Goal: Task Accomplishment & Management: Manage account settings

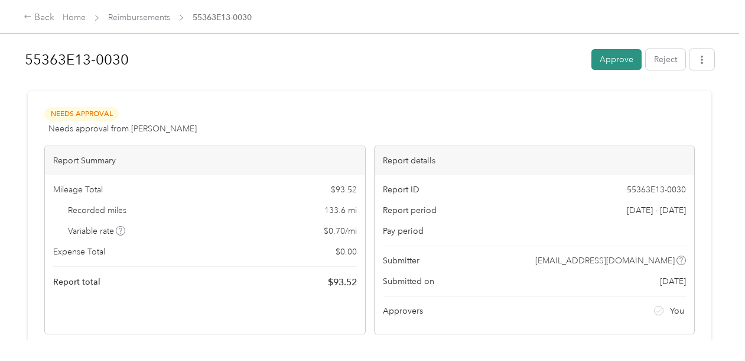
click at [619, 59] on button "Approve" at bounding box center [617, 59] width 50 height 21
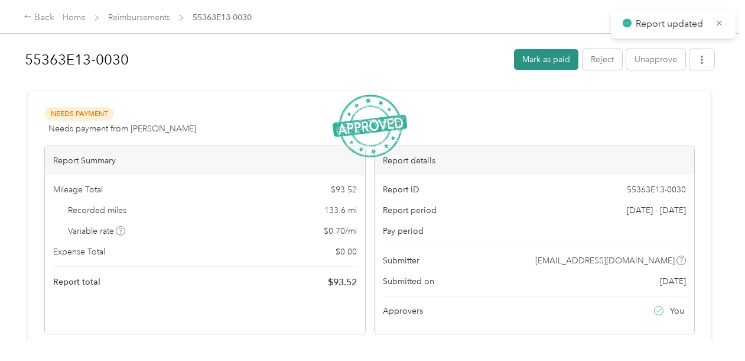
click at [565, 57] on button "Mark as paid" at bounding box center [546, 59] width 64 height 21
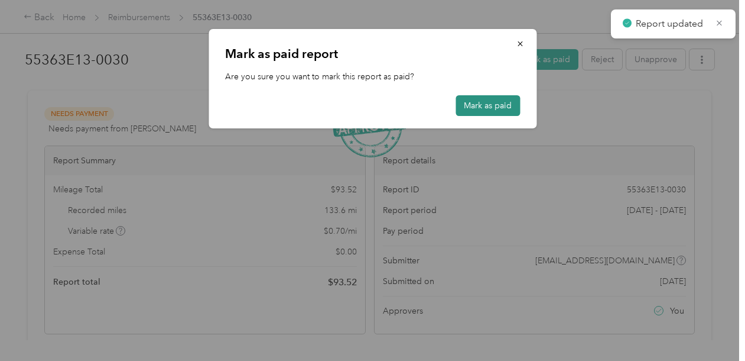
click at [483, 100] on button "Mark as paid" at bounding box center [488, 105] width 64 height 21
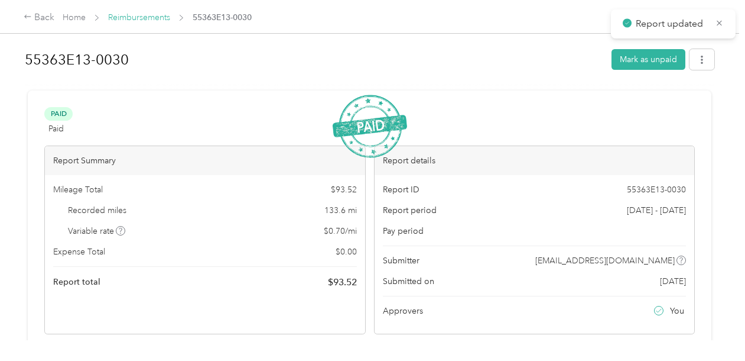
click at [139, 16] on link "Reimbursements" at bounding box center [139, 17] width 62 height 10
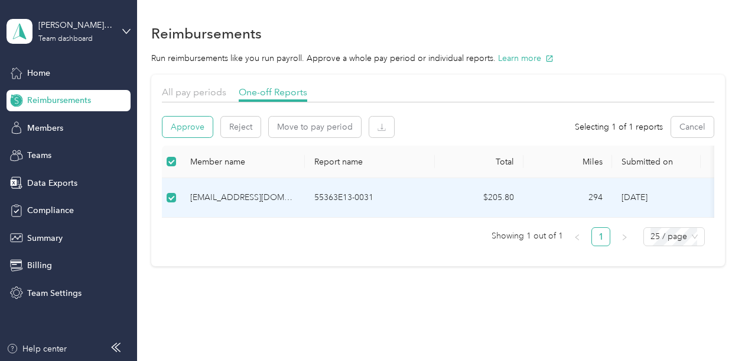
click at [182, 133] on button "Approve" at bounding box center [188, 126] width 50 height 21
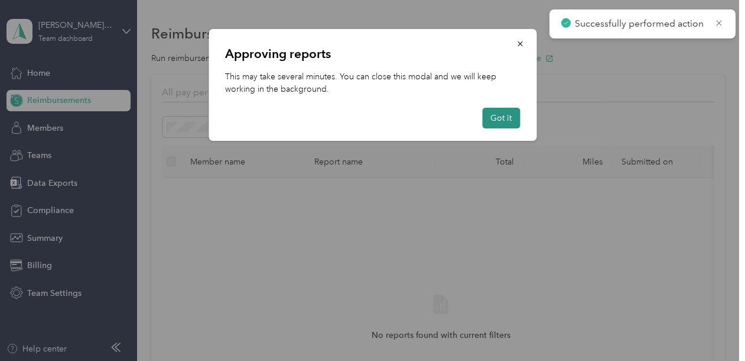
click at [500, 116] on button "Got it" at bounding box center [501, 118] width 38 height 21
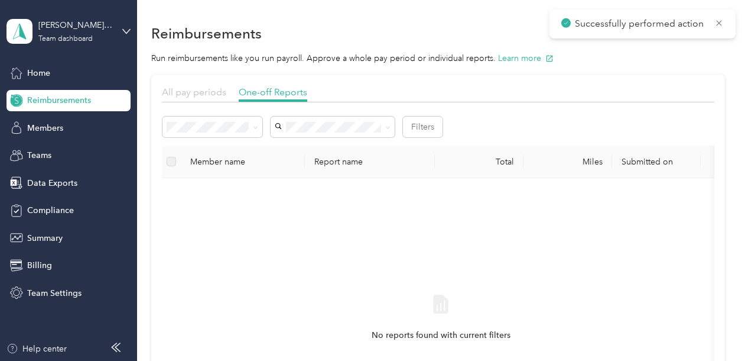
click at [191, 90] on span "All pay periods" at bounding box center [194, 91] width 64 height 11
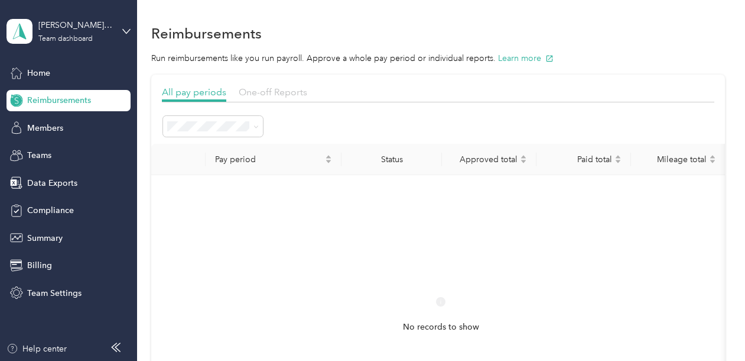
click at [271, 95] on span "One-off Reports" at bounding box center [273, 91] width 69 height 11
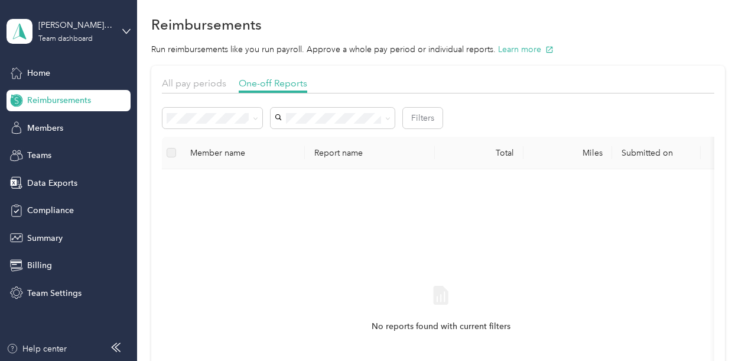
scroll to position [9, 0]
click at [43, 77] on span "Home" at bounding box center [38, 73] width 23 height 12
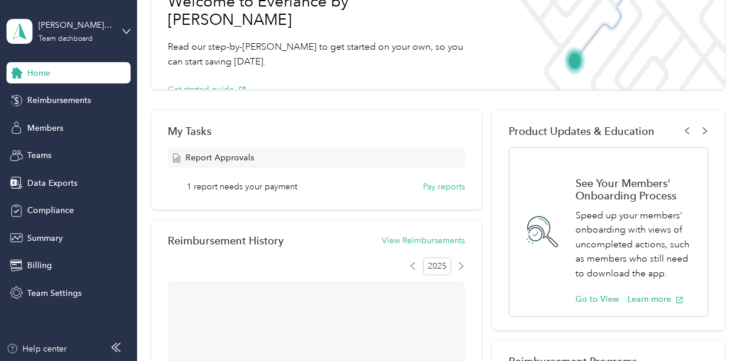
scroll to position [93, 0]
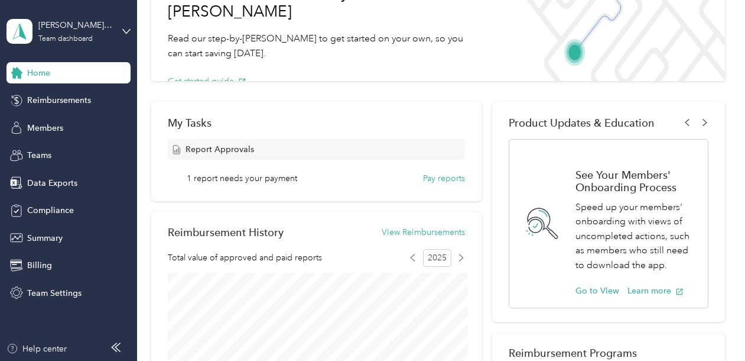
click at [300, 187] on div "My Tasks Report Approvals 1 report needs your payment Pay reports" at bounding box center [316, 151] width 330 height 99
click at [431, 178] on button "Pay reports" at bounding box center [444, 178] width 42 height 12
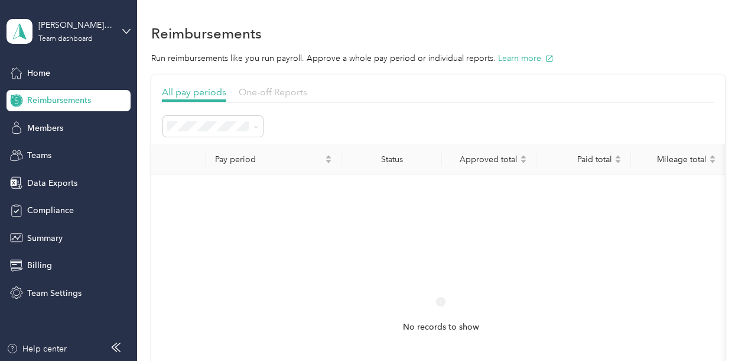
click at [272, 89] on span "One-off Reports" at bounding box center [273, 91] width 69 height 11
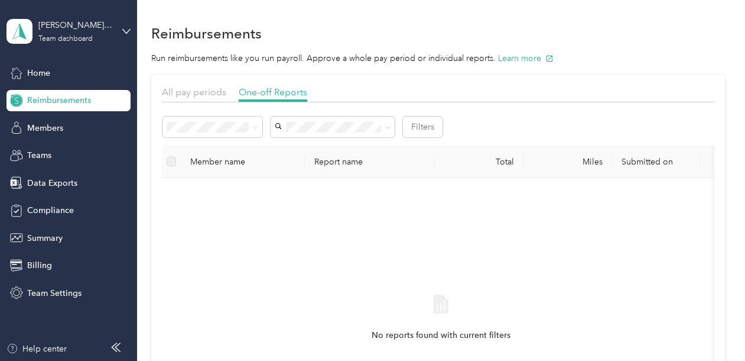
scroll to position [21, 0]
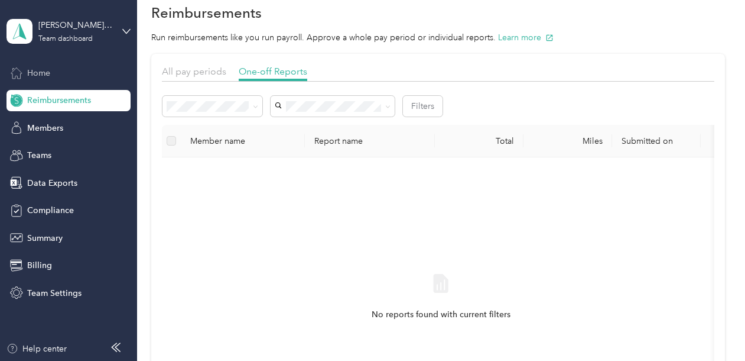
click at [53, 74] on div "Home" at bounding box center [69, 72] width 124 height 21
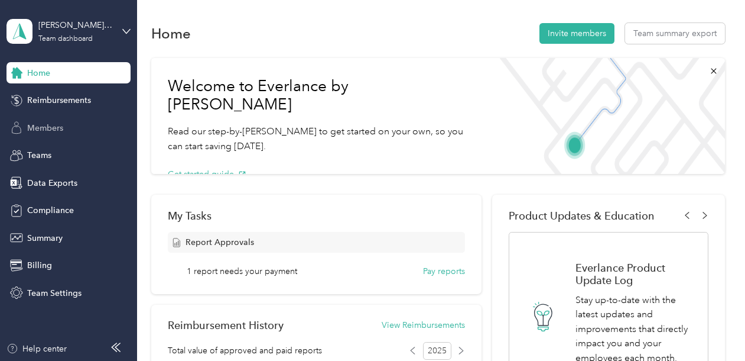
click at [51, 125] on span "Members" at bounding box center [45, 128] width 36 height 12
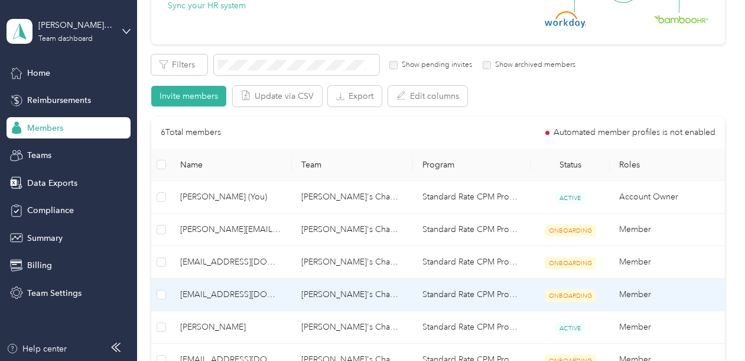
scroll to position [169, 0]
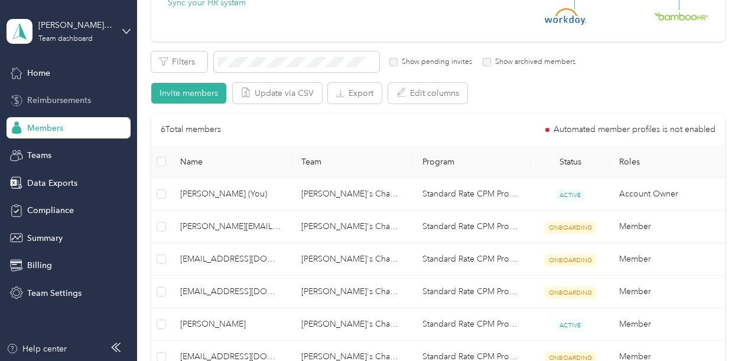
click at [67, 98] on span "Reimbursements" at bounding box center [59, 100] width 64 height 12
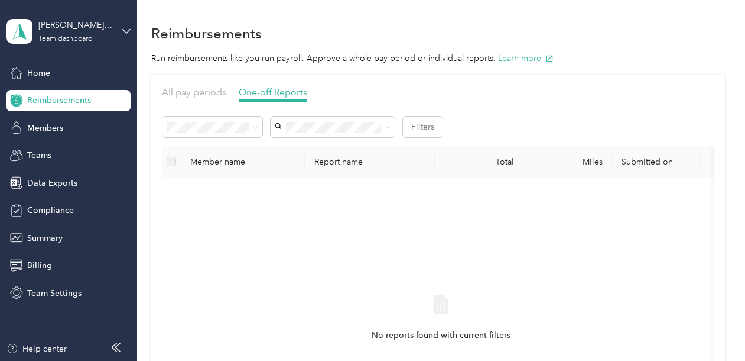
click at [214, 183] on li "Needs payment" at bounding box center [213, 187] width 100 height 21
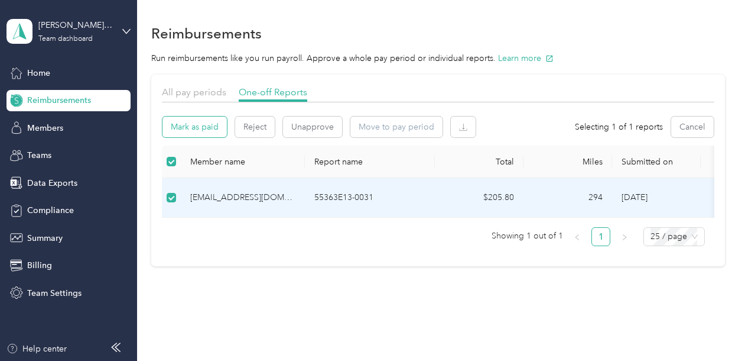
click at [201, 133] on button "Mark as paid" at bounding box center [195, 126] width 64 height 21
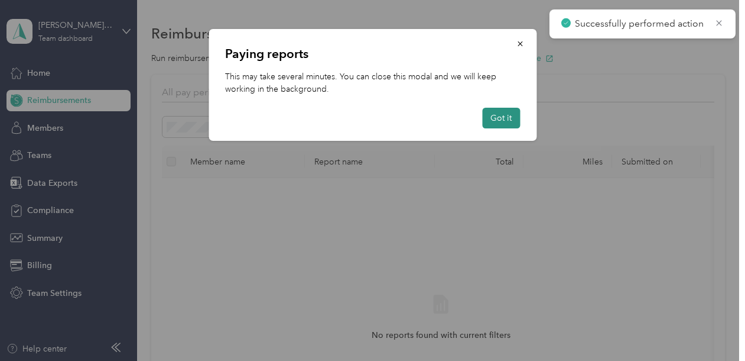
click at [499, 123] on button "Got it" at bounding box center [501, 118] width 38 height 21
